Goal: Task Accomplishment & Management: Understand process/instructions

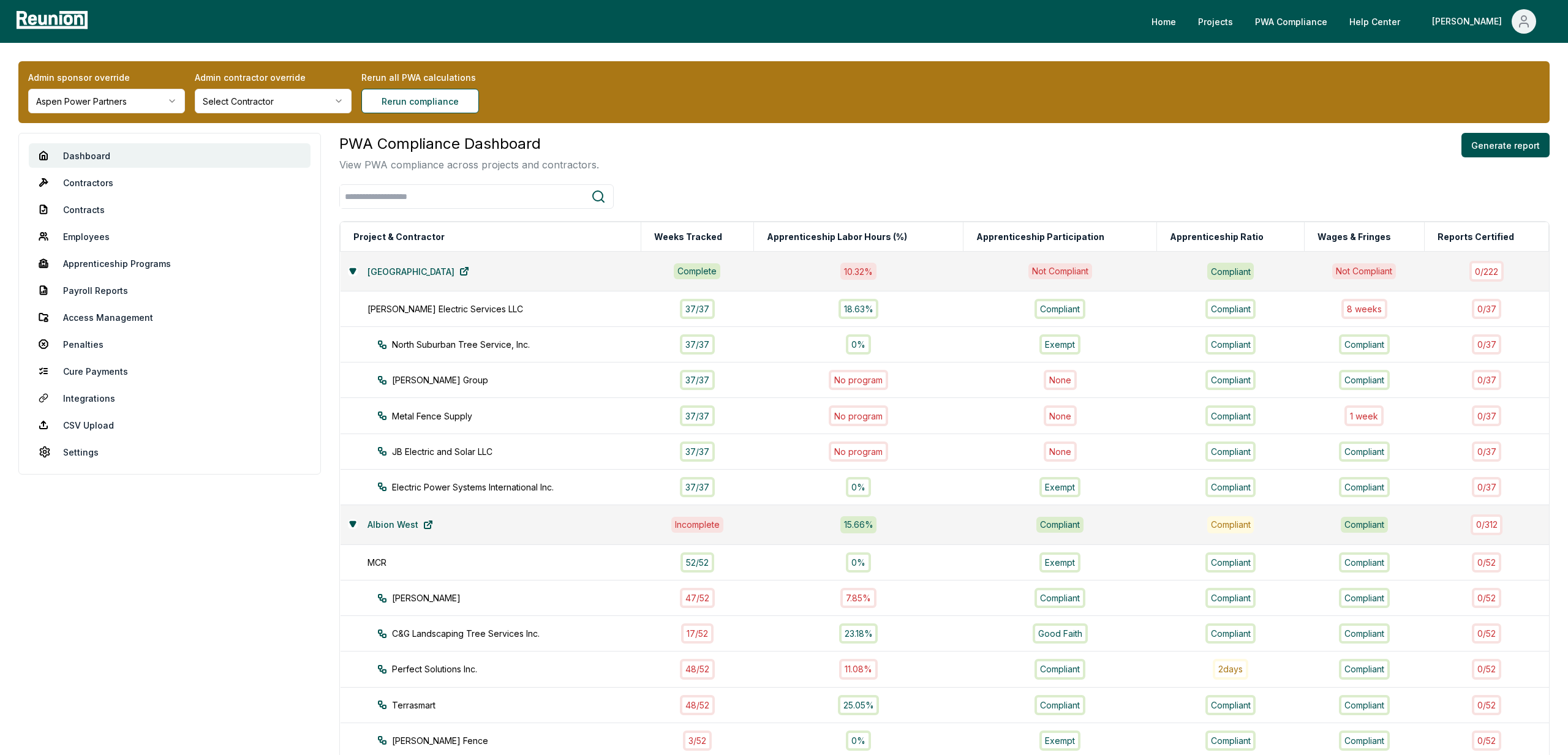
click at [986, 157] on div "PWA Compliance Dashboard View PWA compliance across projects and contractors. G…" at bounding box center [944, 152] width 1210 height 39
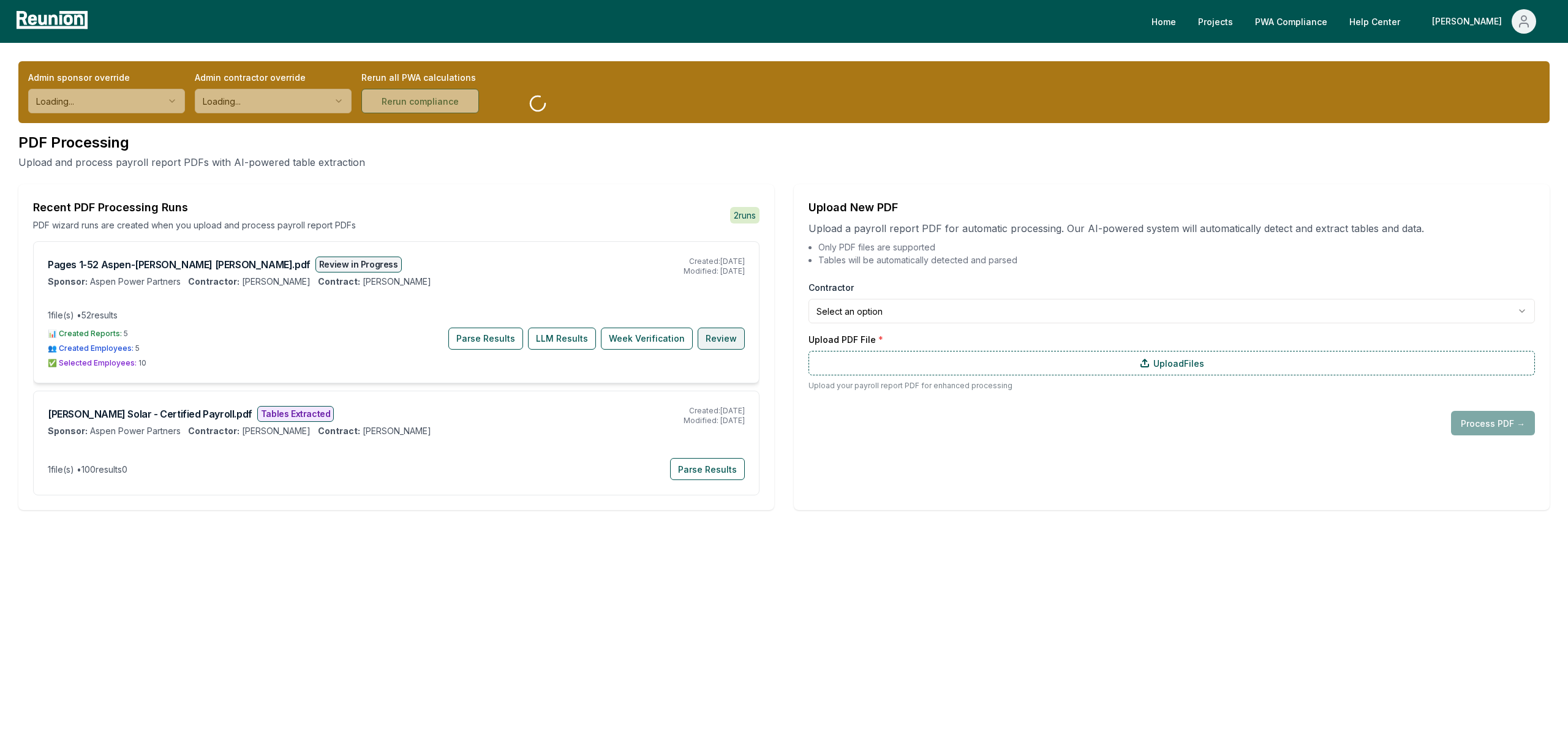
click at [730, 345] on button "Review" at bounding box center [721, 338] width 48 height 22
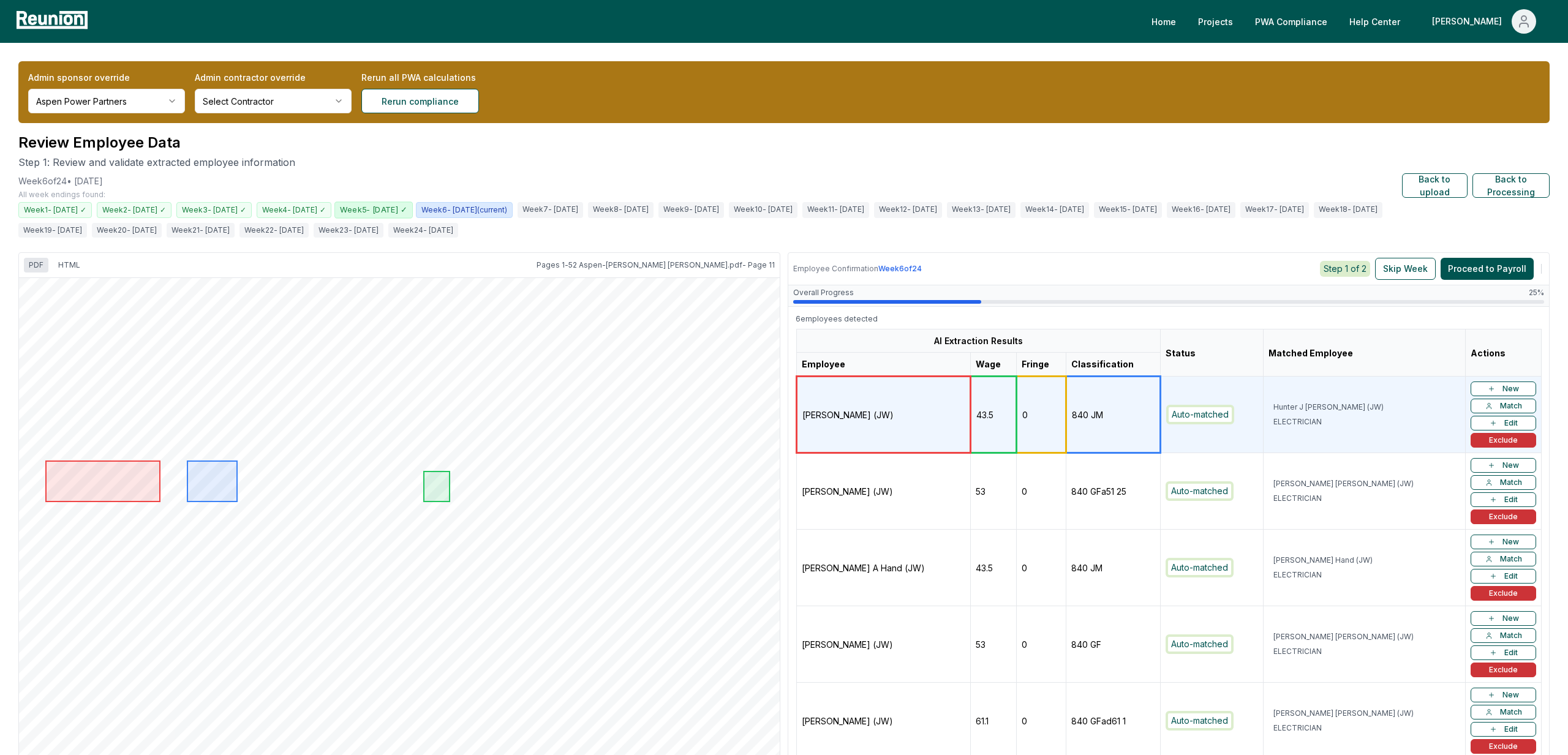
click at [413, 211] on span "Week 5 - [DATE] ✓" at bounding box center [373, 209] width 78 height 17
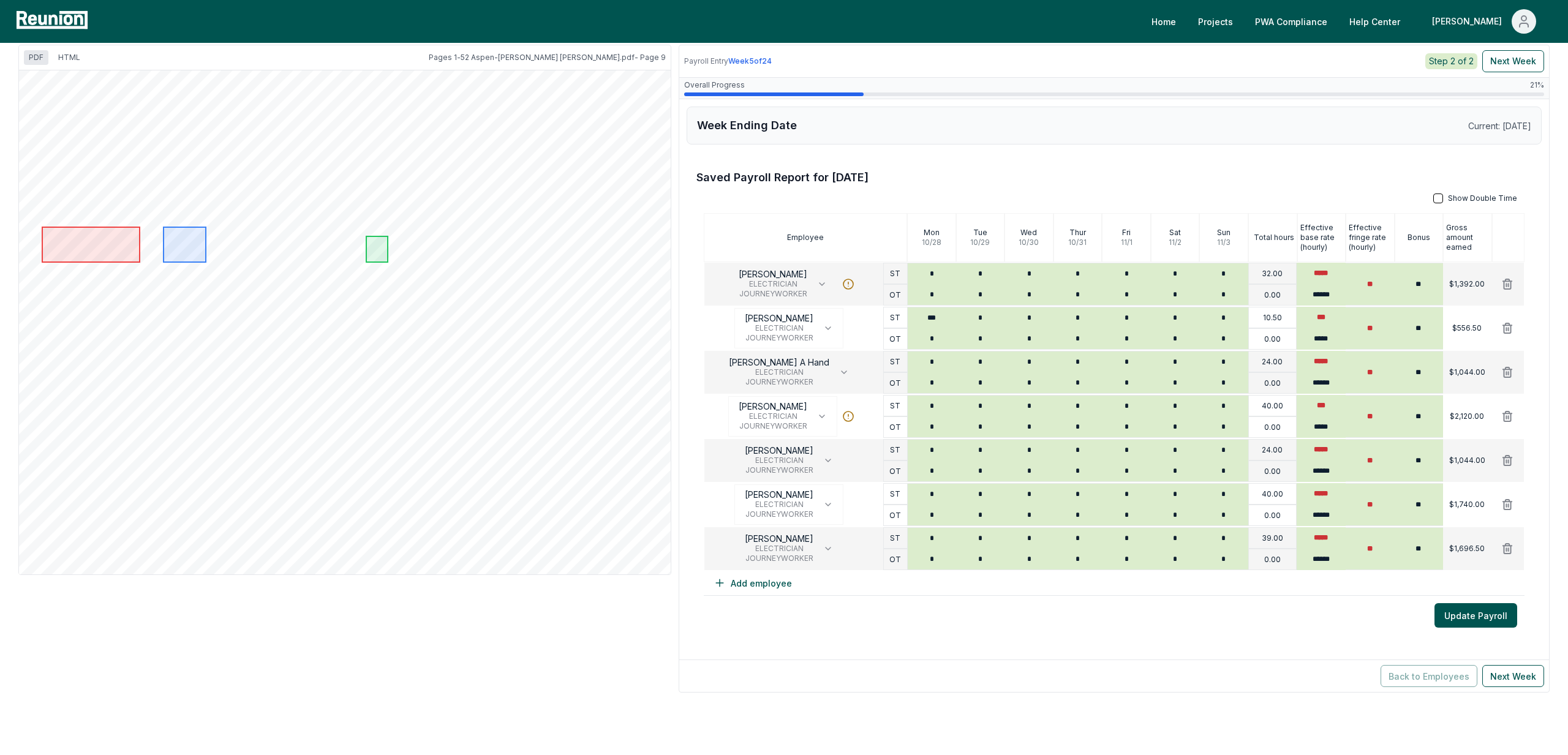
scroll to position [208, 0]
